Goal: Task Accomplishment & Management: Manage account settings

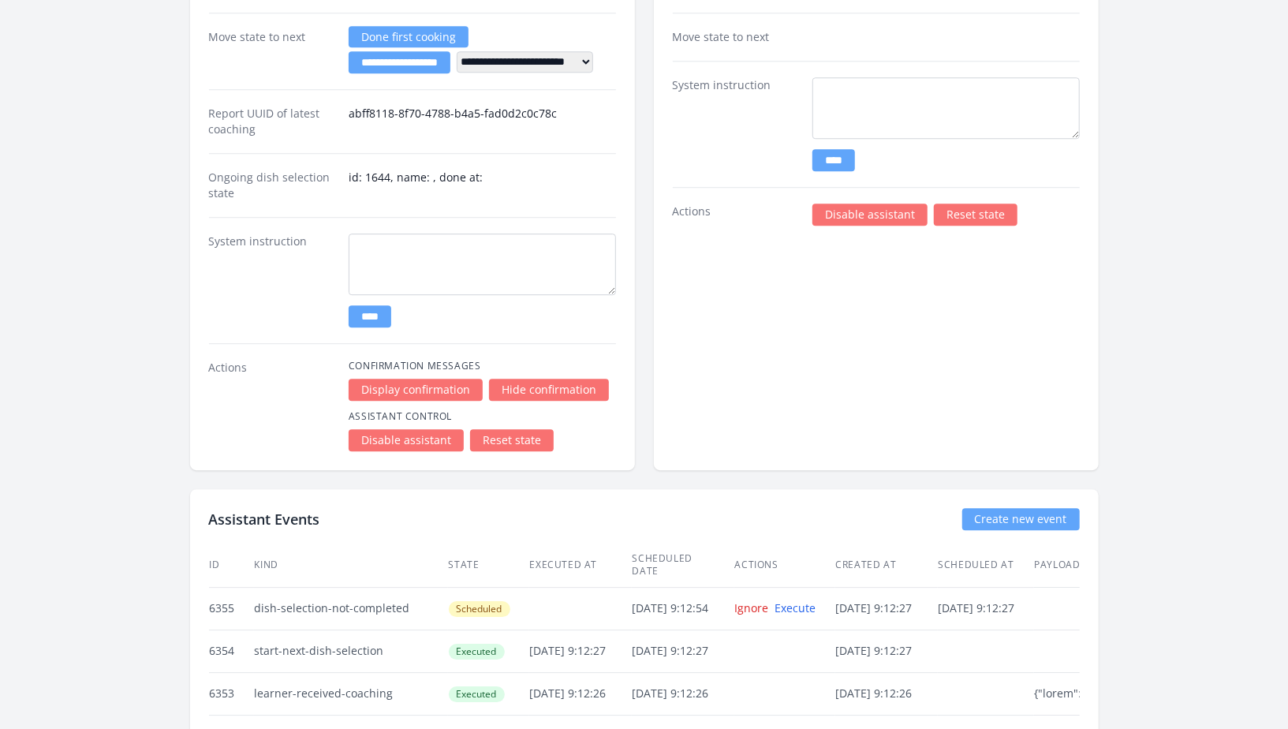
scroll to position [2779, 0]
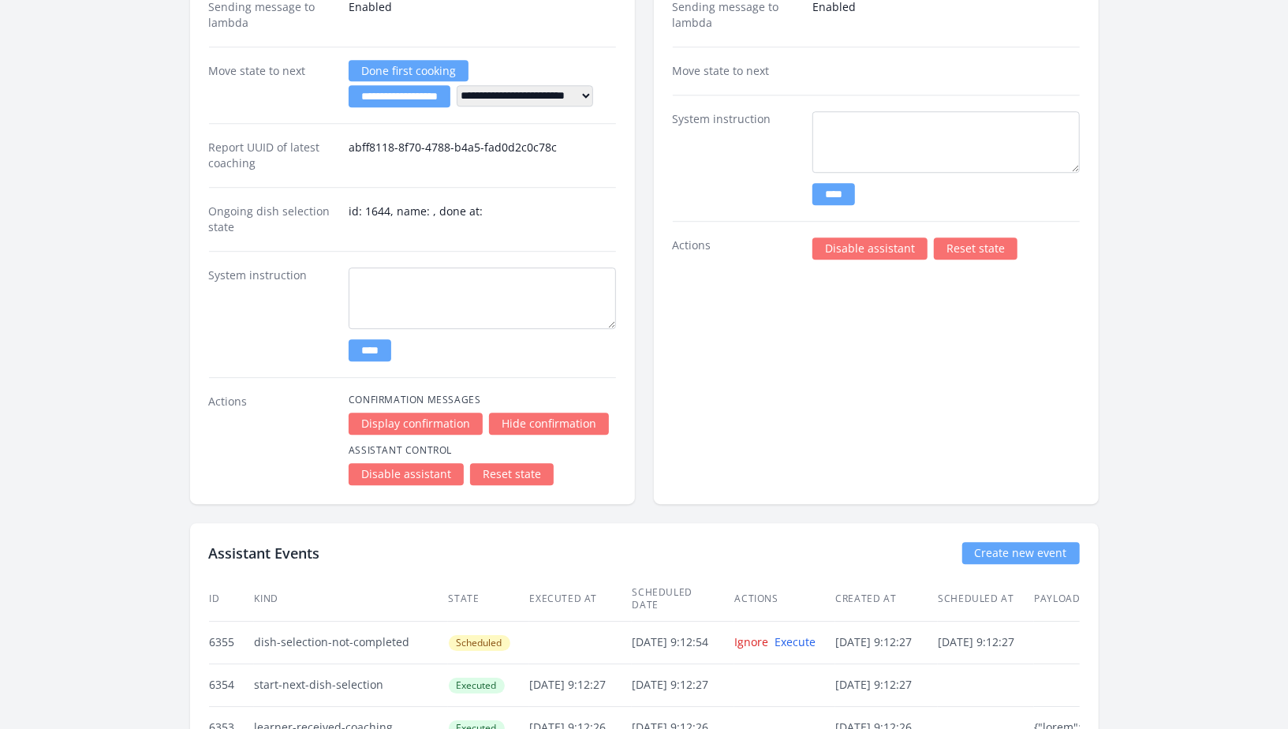
click at [862, 237] on link "Disable assistant" at bounding box center [870, 248] width 115 height 22
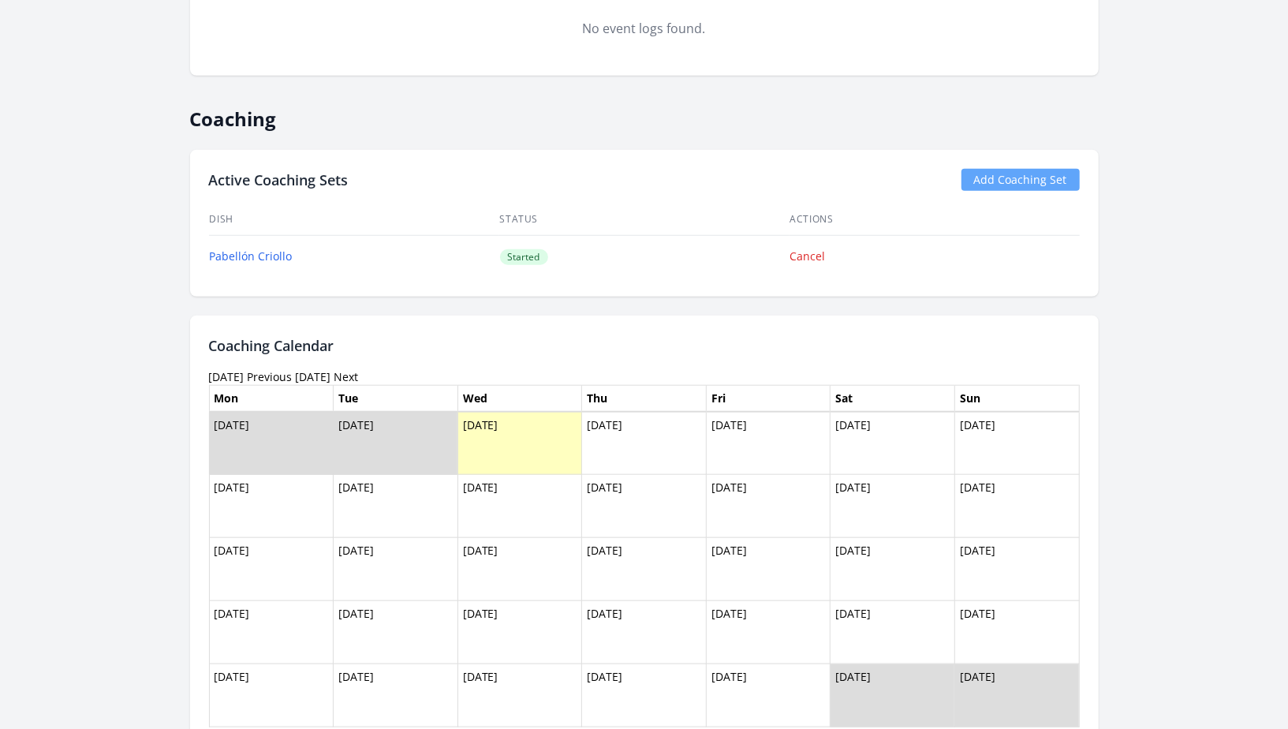
scroll to position [1363, 0]
